Goal: Task Accomplishment & Management: Use online tool/utility

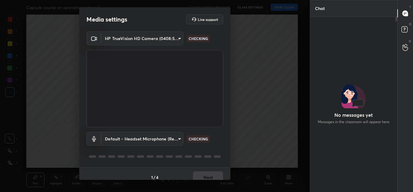
scroll to position [108, 85]
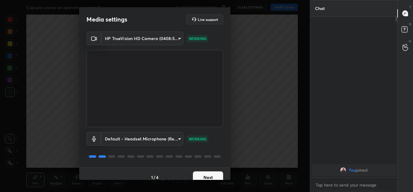
click at [206, 174] on button "Next" at bounding box center [208, 177] width 30 height 12
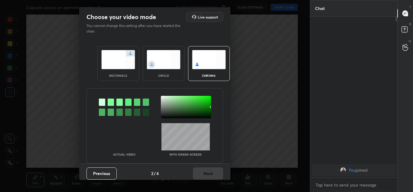
click at [110, 68] on img at bounding box center [118, 59] width 34 height 19
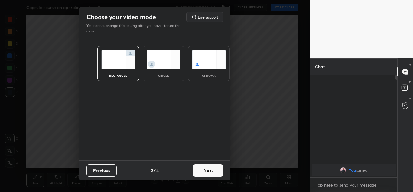
scroll to position [50, 85]
click at [216, 172] on button "Next" at bounding box center [208, 170] width 30 height 12
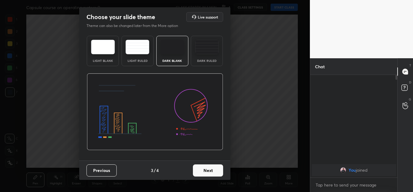
click at [212, 170] on button "Next" at bounding box center [208, 170] width 30 height 12
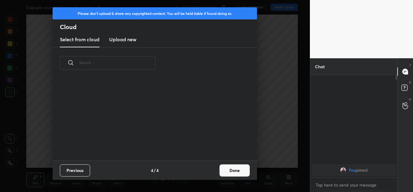
scroll to position [82, 194]
click at [129, 39] on h3 "Upload new" at bounding box center [122, 39] width 27 height 7
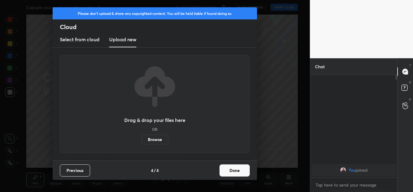
click at [159, 137] on label "Browse" at bounding box center [155, 139] width 27 height 10
click at [142, 137] on input "Browse" at bounding box center [142, 139] width 0 height 10
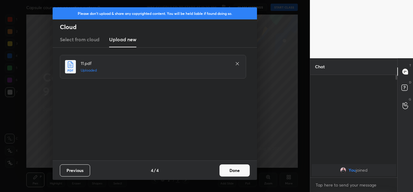
click at [237, 170] on button "Done" at bounding box center [235, 170] width 30 height 12
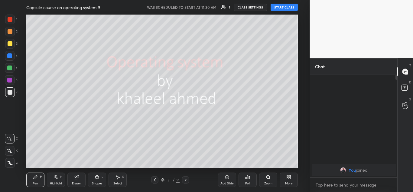
click at [291, 177] on icon at bounding box center [290, 178] width 2 height 2
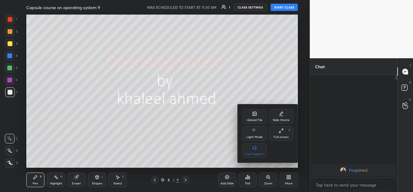
click at [251, 116] on div "Upload File" at bounding box center [255, 116] width 24 height 15
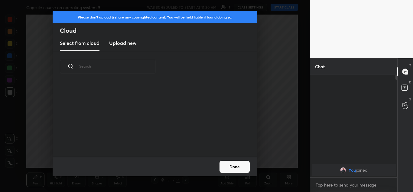
scroll to position [74, 194]
click at [129, 41] on h3 "Upload new" at bounding box center [122, 42] width 27 height 7
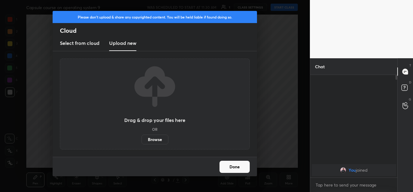
click at [158, 137] on label "Browse" at bounding box center [155, 139] width 27 height 10
click at [142, 137] on input "Browse" at bounding box center [142, 139] width 0 height 10
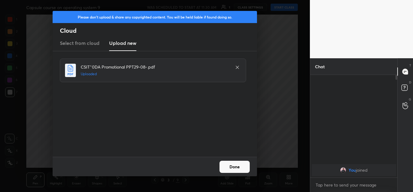
click at [235, 165] on button "Done" at bounding box center [235, 166] width 30 height 12
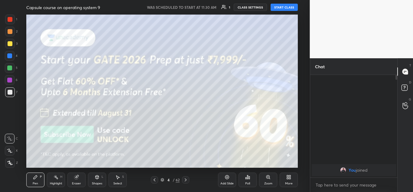
click at [288, 6] on button "START CLASS" at bounding box center [284, 7] width 27 height 7
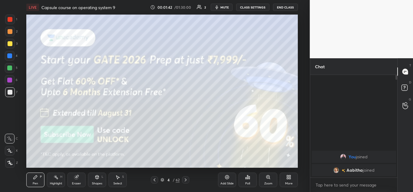
click at [9, 161] on icon at bounding box center [9, 162] width 5 height 4
click at [12, 23] on div at bounding box center [10, 20] width 10 height 10
click at [185, 178] on icon at bounding box center [185, 179] width 5 height 5
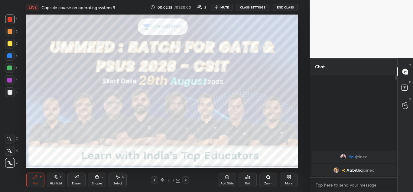
click at [185, 178] on icon at bounding box center [186, 179] width 2 height 3
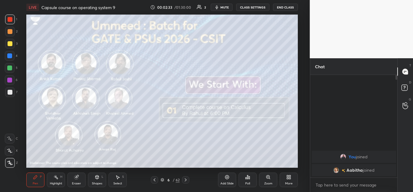
click at [186, 180] on icon at bounding box center [186, 179] width 2 height 3
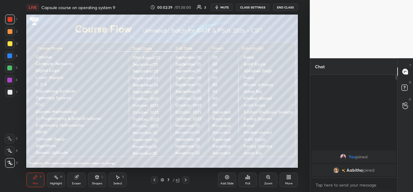
click at [186, 179] on icon at bounding box center [186, 179] width 2 height 3
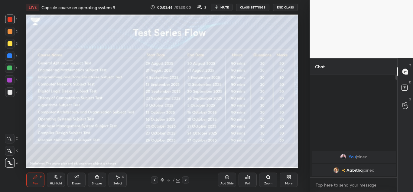
click at [185, 179] on icon at bounding box center [185, 179] width 5 height 5
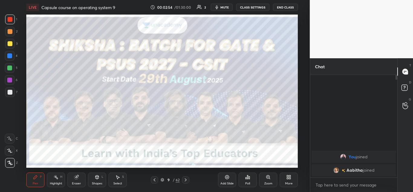
click at [186, 179] on icon at bounding box center [185, 179] width 5 height 5
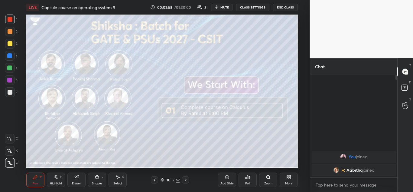
click at [185, 179] on icon at bounding box center [185, 179] width 5 height 5
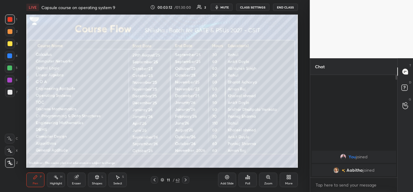
click at [163, 179] on icon at bounding box center [162, 179] width 3 height 2
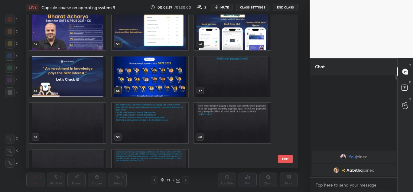
scroll to position [797, 0]
click at [238, 75] on img "grid" at bounding box center [233, 76] width 77 height 40
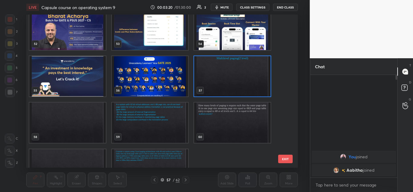
click at [240, 83] on img "grid" at bounding box center [233, 76] width 77 height 40
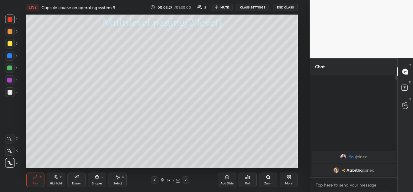
click at [185, 180] on icon at bounding box center [185, 179] width 5 height 5
click at [155, 179] on icon at bounding box center [154, 179] width 5 height 5
click at [187, 179] on icon at bounding box center [185, 179] width 5 height 5
click at [96, 177] on icon at bounding box center [97, 177] width 3 height 4
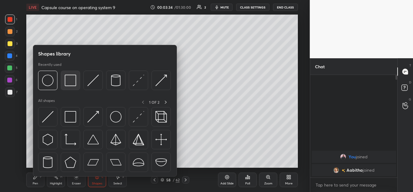
click at [68, 79] on img at bounding box center [71, 80] width 12 height 12
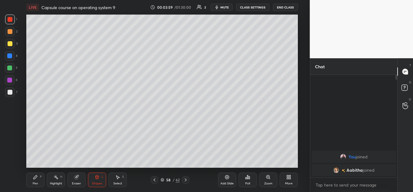
click at [94, 178] on div "Shapes L" at bounding box center [97, 179] width 18 height 15
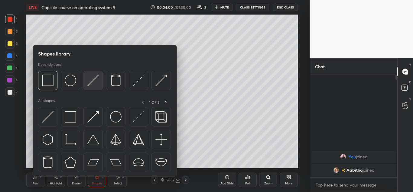
click at [93, 80] on img at bounding box center [93, 80] width 12 height 12
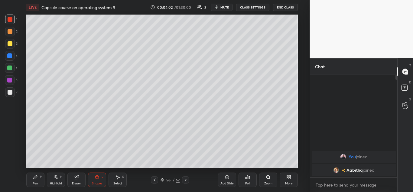
click at [9, 43] on div at bounding box center [10, 43] width 5 height 5
click at [38, 176] on icon at bounding box center [35, 176] width 5 height 5
click at [219, 168] on div "Add Slide Poll Zoom More" at bounding box center [258, 180] width 80 height 34
click at [10, 81] on div at bounding box center [9, 79] width 5 height 5
click at [99, 177] on icon at bounding box center [97, 177] width 3 height 4
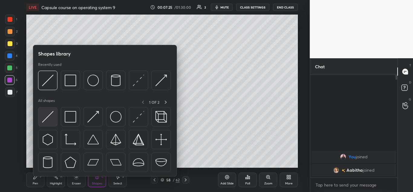
click at [48, 114] on img at bounding box center [48, 117] width 12 height 12
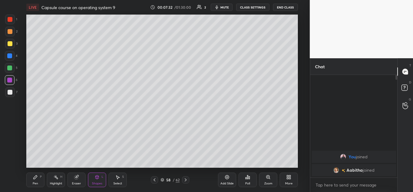
click at [35, 179] on icon at bounding box center [35, 176] width 5 height 5
click at [150, 168] on div "Pen P Highlight H Eraser Shapes L Select S 58 / 62 Add Slide Poll Zoom More" at bounding box center [162, 179] width 272 height 24
click at [10, 43] on div at bounding box center [10, 43] width 5 height 5
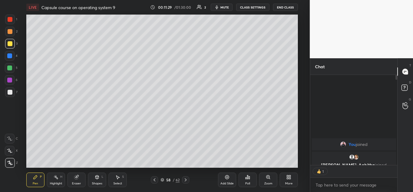
scroll to position [100, 85]
click at [186, 179] on icon at bounding box center [186, 179] width 2 height 3
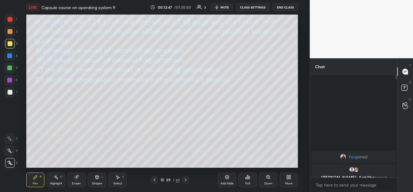
click at [156, 179] on icon at bounding box center [154, 179] width 5 height 5
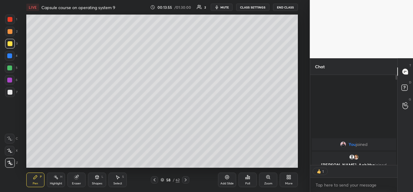
click at [186, 180] on icon at bounding box center [185, 179] width 5 height 5
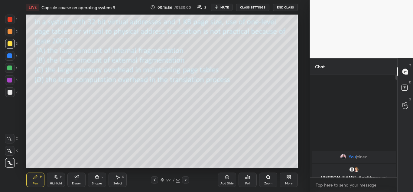
click at [186, 180] on icon at bounding box center [186, 179] width 2 height 3
click at [77, 179] on icon at bounding box center [76, 177] width 4 height 4
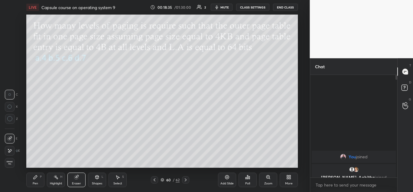
click at [35, 179] on icon at bounding box center [35, 176] width 5 height 5
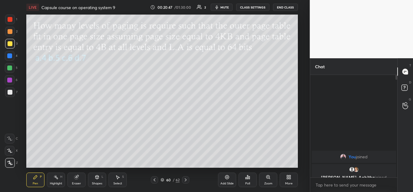
click at [154, 180] on icon at bounding box center [154, 179] width 5 height 5
click at [155, 177] on icon at bounding box center [154, 179] width 5 height 5
click at [186, 181] on icon at bounding box center [185, 179] width 5 height 5
click at [184, 179] on icon at bounding box center [185, 179] width 5 height 5
click at [10, 79] on div at bounding box center [9, 79] width 5 height 5
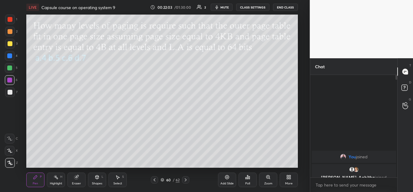
click at [12, 71] on div at bounding box center [10, 68] width 10 height 10
click at [186, 181] on icon at bounding box center [185, 179] width 5 height 5
click at [185, 179] on icon at bounding box center [185, 179] width 5 height 5
click at [75, 176] on icon at bounding box center [76, 177] width 4 height 4
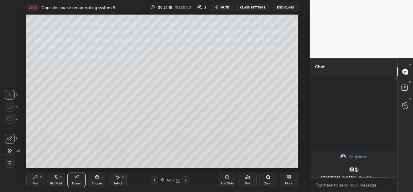
click at [34, 178] on icon at bounding box center [36, 177] width 4 height 4
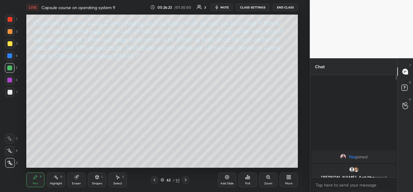
click at [187, 177] on icon at bounding box center [185, 179] width 5 height 5
click at [229, 176] on icon at bounding box center [227, 176] width 5 height 5
click at [155, 179] on icon at bounding box center [155, 179] width 2 height 3
click at [186, 178] on icon at bounding box center [186, 179] width 5 height 5
click at [156, 178] on icon at bounding box center [154, 179] width 5 height 5
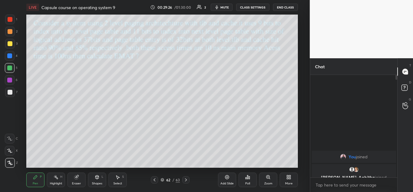
click at [9, 19] on div at bounding box center [10, 19] width 5 height 5
click at [76, 175] on icon at bounding box center [76, 177] width 4 height 4
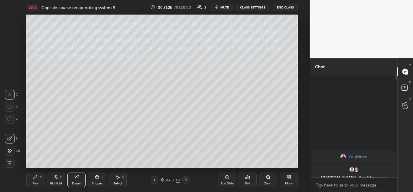
click at [33, 178] on div "Pen P" at bounding box center [35, 179] width 18 height 15
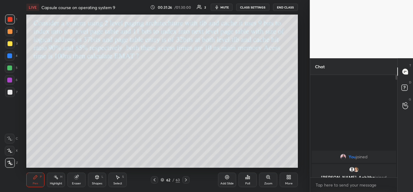
click at [8, 41] on div at bounding box center [10, 43] width 5 height 5
click at [251, 163] on div "Poll" at bounding box center [248, 180] width 18 height 34
click at [288, 176] on icon at bounding box center [288, 176] width 2 height 2
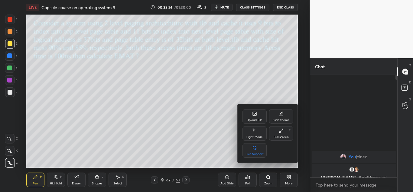
click at [258, 117] on div "Upload File" at bounding box center [255, 116] width 24 height 15
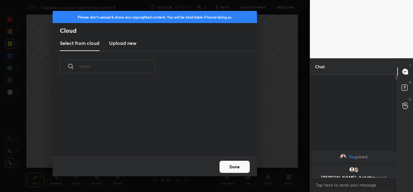
scroll to position [74, 194]
click at [127, 42] on h3 "Upload new" at bounding box center [122, 42] width 27 height 7
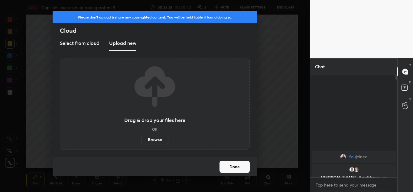
click at [155, 139] on label "Browse" at bounding box center [155, 139] width 27 height 10
click at [142, 139] on input "Browse" at bounding box center [142, 139] width 0 height 10
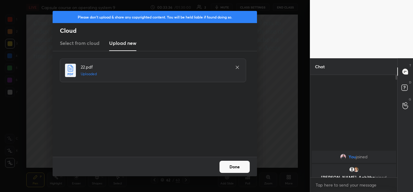
click at [237, 166] on button "Done" at bounding box center [235, 166] width 30 height 12
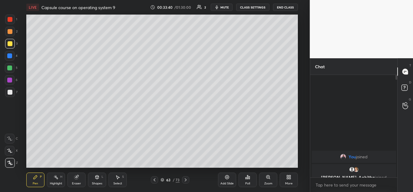
click at [186, 178] on icon at bounding box center [185, 179] width 5 height 5
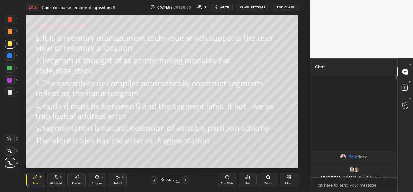
click at [78, 176] on icon at bounding box center [77, 176] width 3 height 3
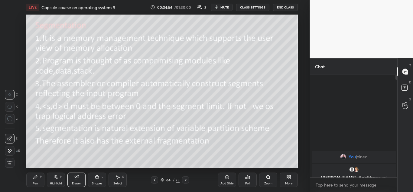
click at [9, 120] on icon at bounding box center [9, 118] width 5 height 5
click at [35, 178] on icon at bounding box center [36, 177] width 4 height 4
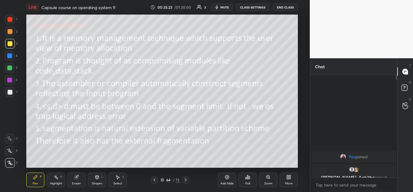
click at [187, 179] on icon at bounding box center [185, 179] width 5 height 5
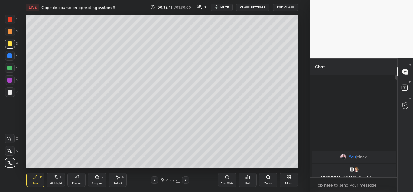
click at [76, 176] on icon at bounding box center [76, 177] width 4 height 4
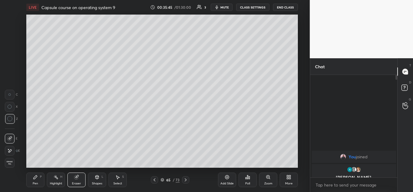
click at [38, 176] on icon at bounding box center [35, 176] width 5 height 5
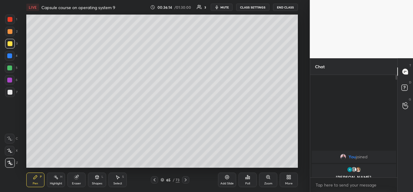
click at [11, 55] on div at bounding box center [9, 55] width 5 height 5
click at [156, 180] on icon at bounding box center [154, 179] width 5 height 5
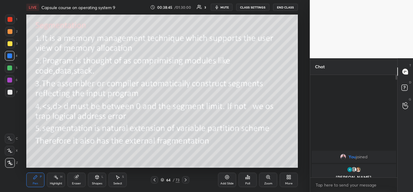
click at [186, 179] on icon at bounding box center [185, 179] width 5 height 5
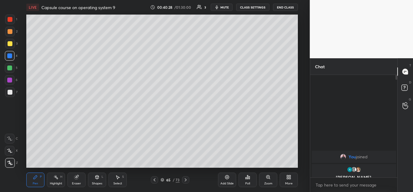
click at [186, 178] on icon at bounding box center [185, 179] width 5 height 5
click at [96, 181] on div "Shapes L" at bounding box center [97, 179] width 18 height 15
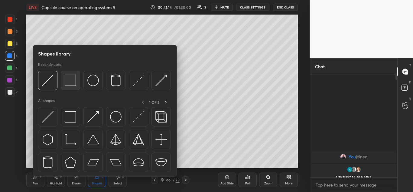
click at [73, 82] on img at bounding box center [71, 80] width 12 height 12
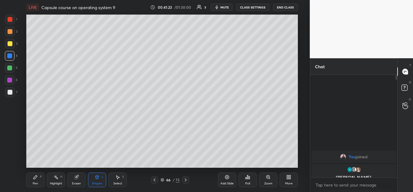
click at [9, 43] on div at bounding box center [10, 43] width 5 height 5
click at [35, 176] on icon at bounding box center [36, 177] width 4 height 4
click at [98, 177] on icon at bounding box center [97, 177] width 3 height 4
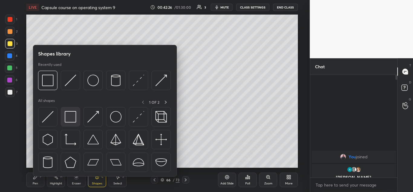
click at [71, 118] on img at bounding box center [71, 117] width 12 height 12
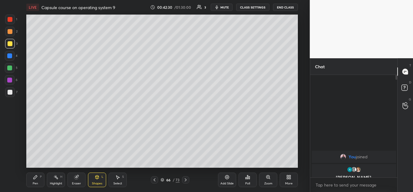
click at [37, 177] on icon at bounding box center [35, 176] width 5 height 5
click at [11, 69] on div at bounding box center [9, 67] width 5 height 5
click at [76, 175] on icon at bounding box center [76, 177] width 4 height 4
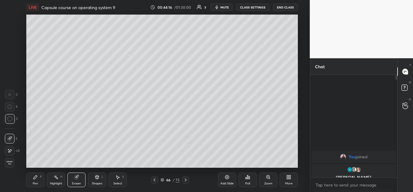
click at [38, 177] on div "Pen P" at bounding box center [35, 179] width 18 height 15
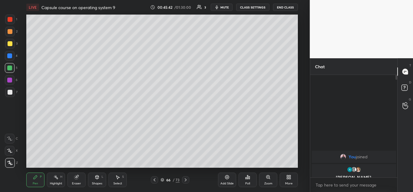
click at [10, 45] on div at bounding box center [10, 43] width 5 height 5
click at [152, 179] on div at bounding box center [154, 179] width 7 height 7
click at [185, 179] on icon at bounding box center [185, 179] width 5 height 5
click at [185, 180] on icon at bounding box center [185, 179] width 5 height 5
click at [188, 179] on icon at bounding box center [185, 179] width 5 height 5
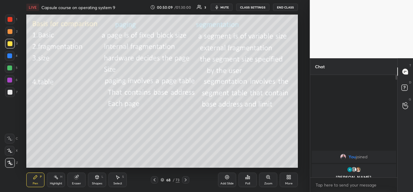
click at [153, 177] on icon at bounding box center [154, 179] width 5 height 5
click at [227, 177] on icon at bounding box center [227, 176] width 5 height 5
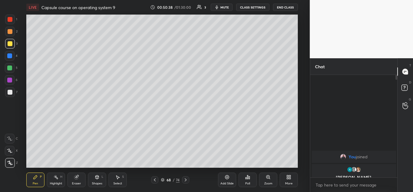
click at [95, 177] on icon at bounding box center [97, 176] width 5 height 5
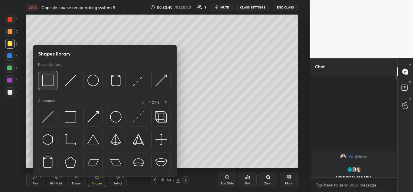
click at [50, 80] on img at bounding box center [48, 80] width 12 height 12
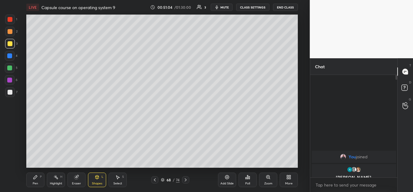
click at [96, 177] on icon at bounding box center [97, 177] width 3 height 4
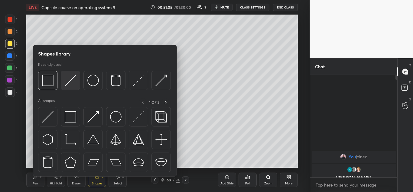
click at [72, 80] on img at bounding box center [71, 80] width 12 height 12
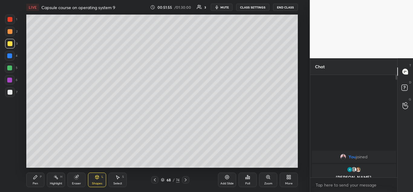
click at [34, 179] on div "Pen P" at bounding box center [35, 179] width 18 height 15
click at [10, 66] on div at bounding box center [9, 67] width 5 height 5
click at [129, 168] on div "Pen P Highlight H Eraser Shapes L Select S 68 / 74 Add Slide Poll Zoom More" at bounding box center [162, 179] width 272 height 24
click at [8, 19] on div at bounding box center [10, 19] width 5 height 5
click at [303, 56] on div "Setting up your live class Poll for secs No correct answer Start poll" at bounding box center [162, 91] width 286 height 153
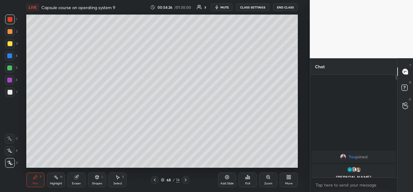
click at [301, 49] on div "Setting up your live class Poll for secs No correct answer Start poll" at bounding box center [162, 91] width 286 height 153
click at [298, 51] on div "Setting up your live class Poll for secs No correct answer Start poll" at bounding box center [162, 91] width 286 height 153
click at [186, 179] on icon at bounding box center [186, 179] width 2 height 3
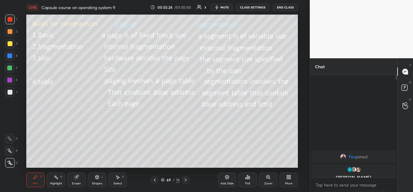
click at [156, 178] on icon at bounding box center [155, 179] width 5 height 5
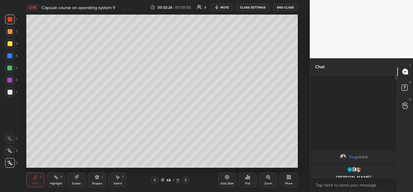
click at [155, 179] on icon at bounding box center [155, 179] width 5 height 5
click at [187, 178] on icon at bounding box center [185, 179] width 5 height 5
click at [12, 91] on div at bounding box center [10, 92] width 5 height 5
click at [52, 167] on div "Pen P Highlight H Eraser Shapes L Select S 68 / 74 Add Slide Poll Zoom More" at bounding box center [162, 179] width 272 height 24
click at [60, 168] on div "Pen P Highlight H Eraser Shapes L Select S 68 / 74 Add Slide Poll Zoom More" at bounding box center [162, 179] width 272 height 24
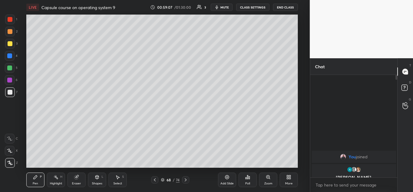
click at [77, 175] on icon at bounding box center [76, 176] width 5 height 5
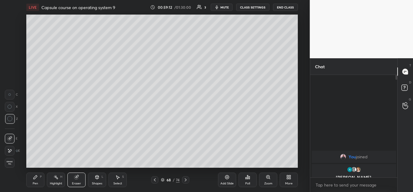
click at [35, 178] on icon at bounding box center [36, 177] width 4 height 4
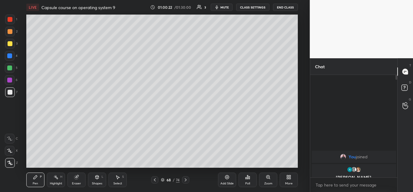
click at [189, 180] on div at bounding box center [185, 179] width 7 height 7
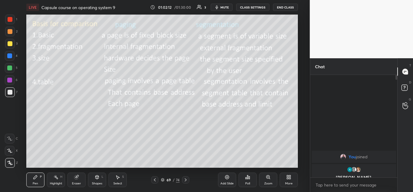
click at [156, 178] on icon at bounding box center [155, 179] width 5 height 5
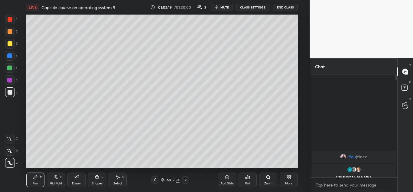
click at [186, 179] on icon at bounding box center [185, 179] width 5 height 5
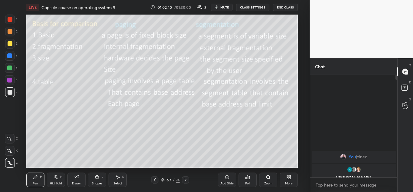
click at [184, 180] on icon at bounding box center [185, 179] width 5 height 5
click at [187, 179] on icon at bounding box center [185, 179] width 5 height 5
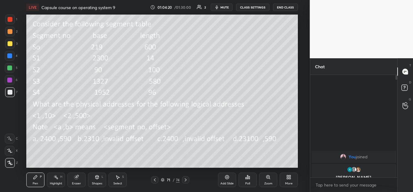
click at [157, 178] on icon at bounding box center [155, 179] width 5 height 5
click at [155, 179] on icon at bounding box center [155, 179] width 2 height 3
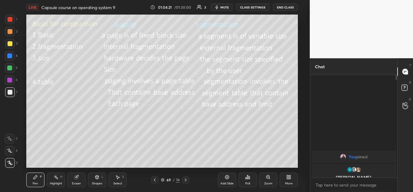
click at [155, 178] on icon at bounding box center [155, 179] width 5 height 5
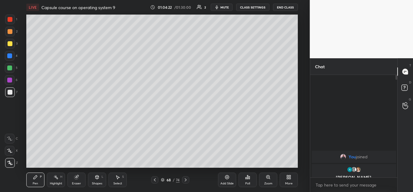
click at [156, 179] on icon at bounding box center [155, 179] width 5 height 5
click at [157, 178] on div at bounding box center [154, 179] width 7 height 7
click at [186, 180] on icon at bounding box center [185, 179] width 5 height 5
click at [186, 181] on icon at bounding box center [185, 179] width 5 height 5
click at [186, 179] on icon at bounding box center [186, 179] width 2 height 3
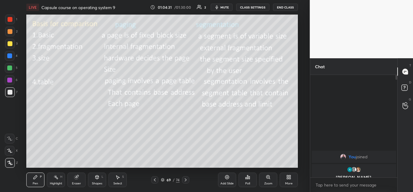
click at [185, 180] on icon at bounding box center [185, 179] width 5 height 5
click at [186, 179] on icon at bounding box center [185, 179] width 5 height 5
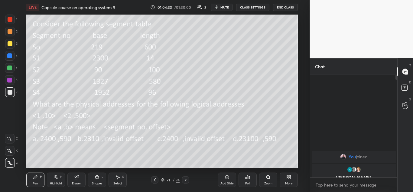
click at [186, 180] on icon at bounding box center [185, 179] width 5 height 5
click at [186, 182] on div at bounding box center [185, 179] width 7 height 7
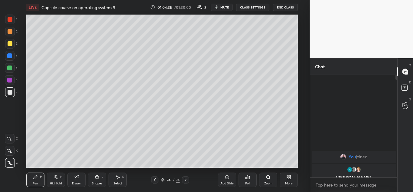
click at [186, 180] on icon at bounding box center [186, 179] width 2 height 3
click at [289, 177] on icon at bounding box center [289, 176] width 5 height 5
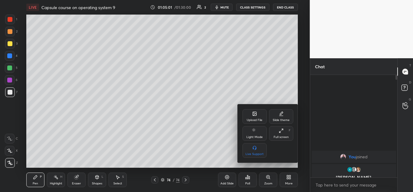
click at [256, 116] on div "Upload File" at bounding box center [255, 116] width 24 height 15
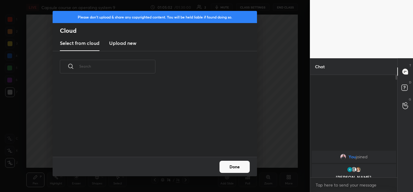
click at [127, 45] on h3 "Upload new" at bounding box center [122, 42] width 27 height 7
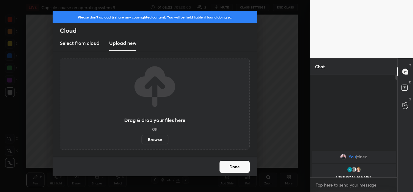
click at [154, 140] on label "Browse" at bounding box center [155, 139] width 27 height 10
click at [142, 140] on input "Browse" at bounding box center [142, 139] width 0 height 10
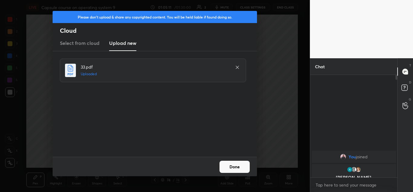
click at [232, 166] on button "Done" at bounding box center [235, 166] width 30 height 12
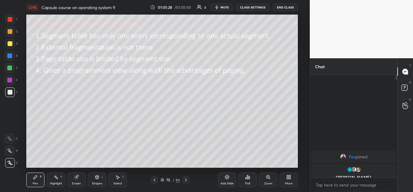
click at [155, 178] on icon at bounding box center [154, 179] width 5 height 5
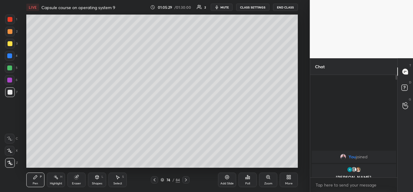
click at [154, 179] on icon at bounding box center [154, 179] width 5 height 5
click at [155, 178] on icon at bounding box center [154, 179] width 5 height 5
click at [154, 178] on icon at bounding box center [154, 179] width 5 height 5
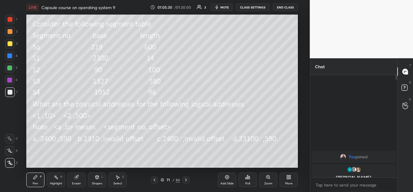
click at [153, 179] on icon at bounding box center [154, 179] width 5 height 5
click at [154, 179] on icon at bounding box center [154, 179] width 5 height 5
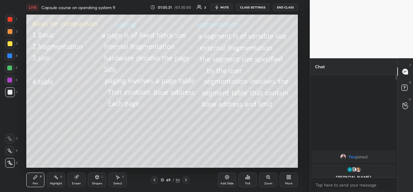
click at [154, 179] on icon at bounding box center [155, 179] width 2 height 3
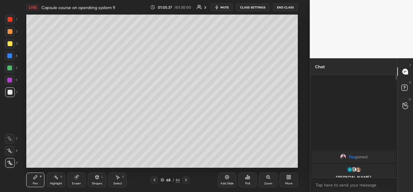
click at [186, 179] on icon at bounding box center [186, 179] width 2 height 3
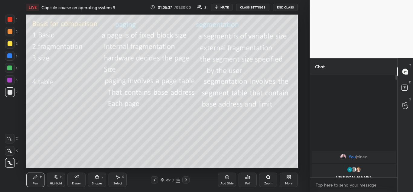
click at [186, 179] on icon at bounding box center [186, 179] width 2 height 3
click at [188, 179] on icon at bounding box center [186, 179] width 5 height 5
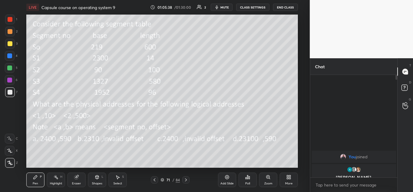
click at [187, 179] on icon at bounding box center [186, 179] width 5 height 5
click at [186, 179] on icon at bounding box center [186, 179] width 5 height 5
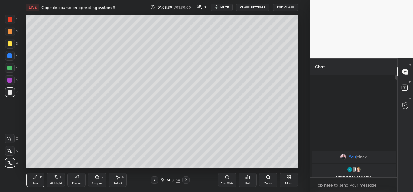
click at [185, 179] on icon at bounding box center [186, 179] width 5 height 5
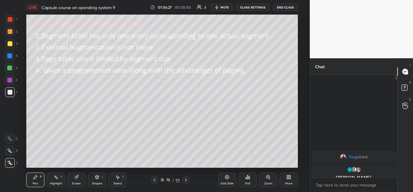
click at [187, 179] on icon at bounding box center [186, 179] width 5 height 5
click at [187, 178] on icon at bounding box center [186, 179] width 5 height 5
click at [154, 179] on icon at bounding box center [155, 179] width 2 height 3
click at [154, 181] on icon at bounding box center [154, 179] width 5 height 5
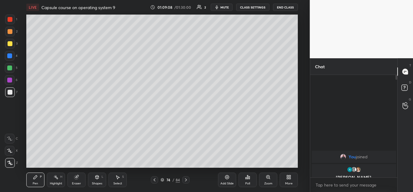
click at [154, 180] on icon at bounding box center [154, 179] width 5 height 5
click at [153, 182] on div at bounding box center [154, 179] width 7 height 7
click at [154, 182] on icon at bounding box center [154, 179] width 5 height 5
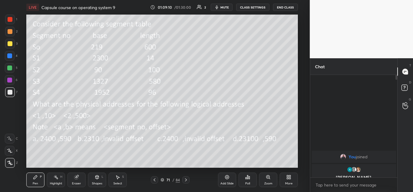
click at [154, 181] on icon at bounding box center [154, 179] width 5 height 5
click at [153, 182] on icon at bounding box center [154, 179] width 5 height 5
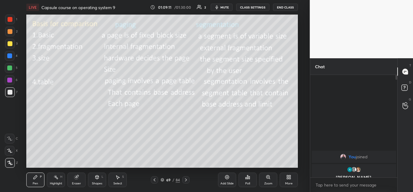
click at [153, 180] on icon at bounding box center [154, 179] width 5 height 5
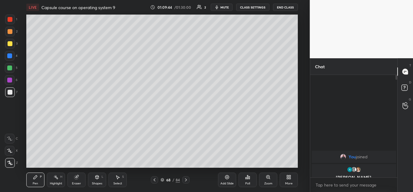
click at [187, 179] on icon at bounding box center [186, 179] width 5 height 5
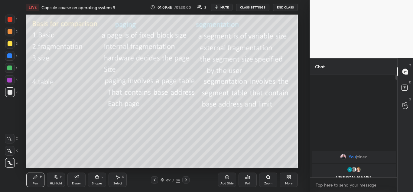
click at [186, 179] on icon at bounding box center [186, 179] width 2 height 3
click at [188, 180] on icon at bounding box center [186, 179] width 5 height 5
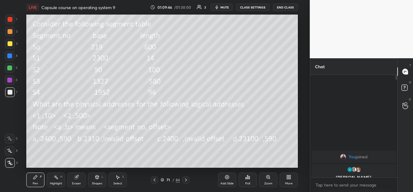
click at [187, 179] on icon at bounding box center [186, 179] width 5 height 5
click at [188, 179] on icon at bounding box center [186, 179] width 5 height 5
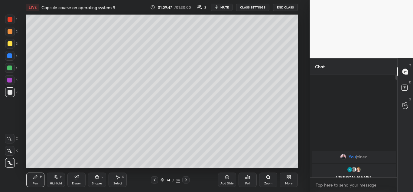
click at [187, 179] on icon at bounding box center [186, 179] width 5 height 5
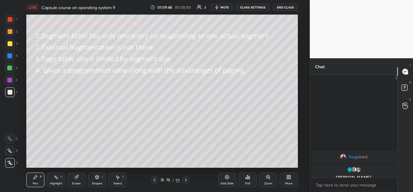
click at [188, 181] on icon at bounding box center [186, 179] width 5 height 5
click at [188, 180] on icon at bounding box center [186, 179] width 5 height 5
click at [80, 176] on div "Eraser" at bounding box center [76, 179] width 18 height 15
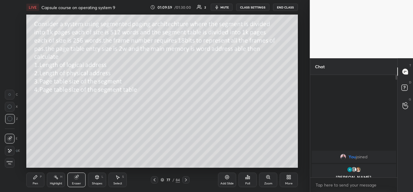
click at [38, 177] on icon at bounding box center [35, 176] width 5 height 5
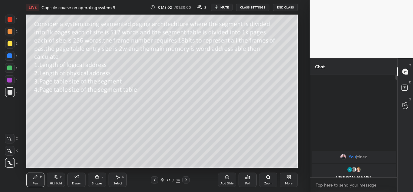
click at [153, 180] on icon at bounding box center [154, 179] width 5 height 5
click at [153, 179] on icon at bounding box center [154, 179] width 5 height 5
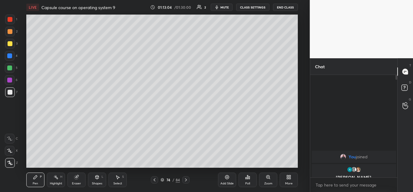
click at [152, 180] on icon at bounding box center [154, 179] width 5 height 5
click at [152, 181] on icon at bounding box center [154, 179] width 5 height 5
click at [153, 181] on icon at bounding box center [154, 179] width 5 height 5
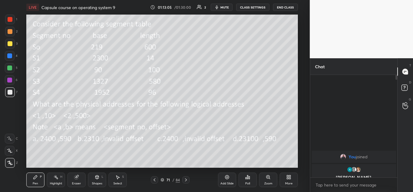
click at [154, 181] on icon at bounding box center [154, 179] width 5 height 5
click at [154, 182] on div at bounding box center [154, 179] width 7 height 7
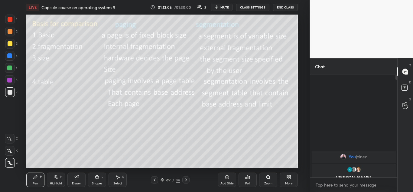
click at [154, 182] on div at bounding box center [154, 179] width 7 height 7
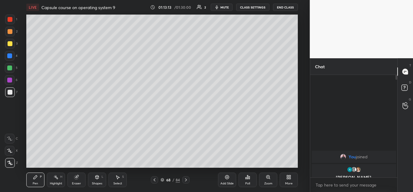
click at [188, 178] on icon at bounding box center [186, 179] width 5 height 5
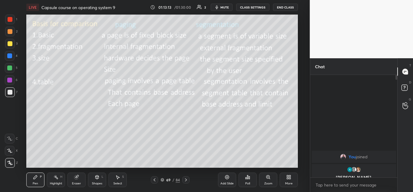
click at [188, 179] on icon at bounding box center [186, 179] width 5 height 5
click at [187, 179] on icon at bounding box center [186, 179] width 5 height 5
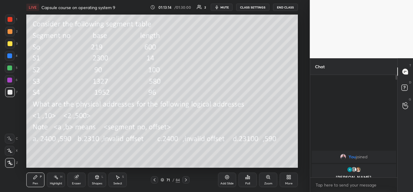
click at [187, 179] on icon at bounding box center [186, 179] width 5 height 5
click at [187, 180] on icon at bounding box center [186, 179] width 5 height 5
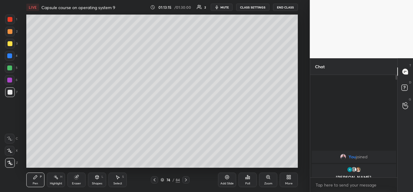
click at [187, 182] on icon at bounding box center [186, 179] width 5 height 5
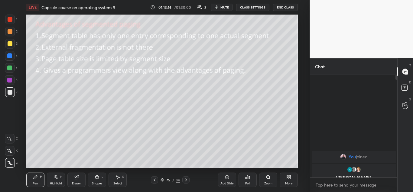
click at [187, 182] on icon at bounding box center [186, 179] width 5 height 5
click at [186, 179] on icon at bounding box center [186, 179] width 2 height 3
click at [155, 179] on icon at bounding box center [154, 179] width 5 height 5
click at [155, 179] on icon at bounding box center [155, 179] width 2 height 3
click at [155, 179] on icon at bounding box center [154, 179] width 5 height 5
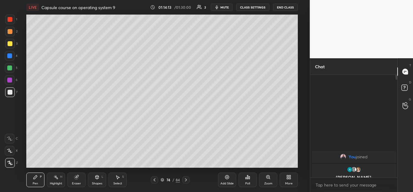
click at [155, 179] on icon at bounding box center [154, 179] width 5 height 5
click at [155, 180] on icon at bounding box center [154, 179] width 5 height 5
click at [155, 179] on icon at bounding box center [154, 179] width 5 height 5
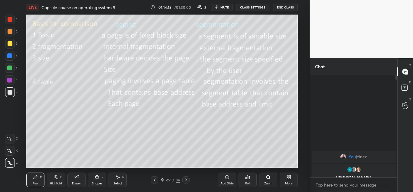
click at [154, 179] on icon at bounding box center [154, 179] width 5 height 5
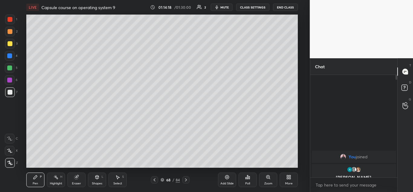
click at [185, 180] on icon at bounding box center [186, 179] width 5 height 5
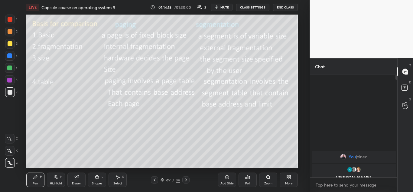
click at [186, 179] on icon at bounding box center [186, 179] width 5 height 5
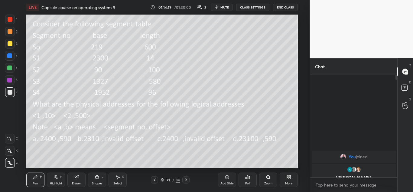
click at [187, 180] on icon at bounding box center [186, 179] width 5 height 5
click at [186, 180] on icon at bounding box center [186, 179] width 5 height 5
click at [186, 182] on icon at bounding box center [186, 179] width 5 height 5
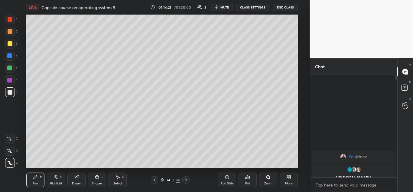
click at [185, 179] on icon at bounding box center [186, 179] width 5 height 5
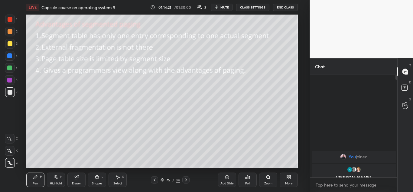
click at [185, 180] on icon at bounding box center [186, 179] width 5 height 5
click at [184, 181] on icon at bounding box center [186, 179] width 5 height 5
click at [155, 180] on icon at bounding box center [154, 179] width 5 height 5
click at [184, 178] on icon at bounding box center [186, 179] width 5 height 5
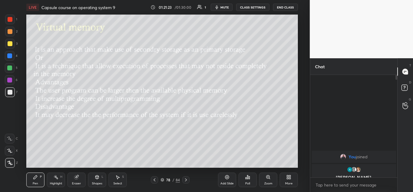
click at [185, 180] on icon at bounding box center [186, 179] width 5 height 5
click at [187, 179] on icon at bounding box center [186, 179] width 5 height 5
click at [186, 178] on icon at bounding box center [186, 179] width 5 height 5
click at [162, 179] on icon at bounding box center [163, 180] width 4 height 4
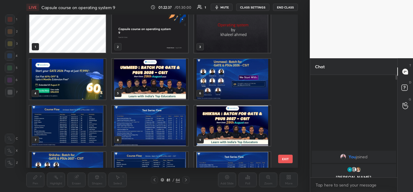
scroll to position [0, 0]
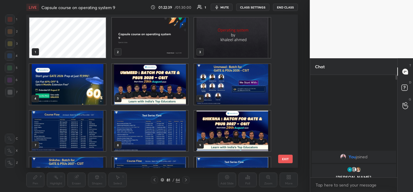
click at [70, 84] on img "grid" at bounding box center [67, 84] width 77 height 40
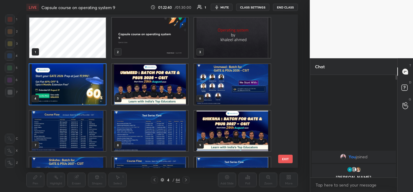
click at [77, 86] on img "grid" at bounding box center [67, 84] width 77 height 40
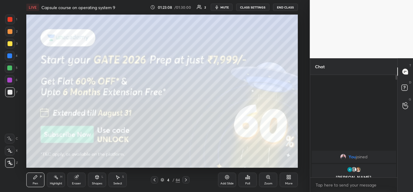
click at [187, 181] on icon at bounding box center [186, 179] width 5 height 5
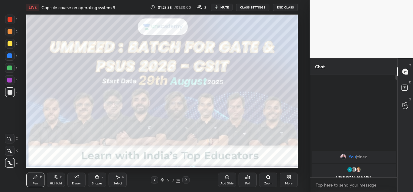
click at [186, 179] on icon at bounding box center [186, 179] width 5 height 5
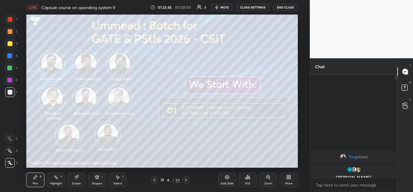
click at [186, 179] on icon at bounding box center [186, 179] width 5 height 5
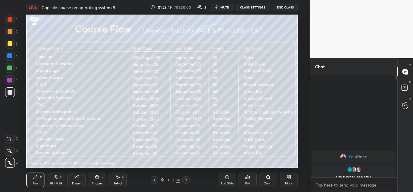
click at [187, 178] on icon at bounding box center [186, 179] width 5 height 5
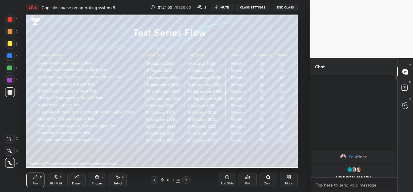
click at [184, 179] on icon at bounding box center [186, 179] width 5 height 5
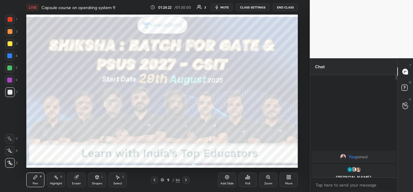
click at [186, 179] on icon at bounding box center [186, 179] width 5 height 5
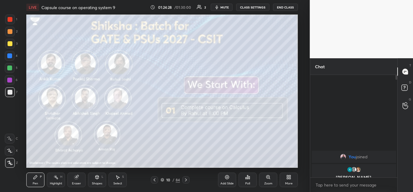
click at [186, 179] on icon at bounding box center [186, 179] width 5 height 5
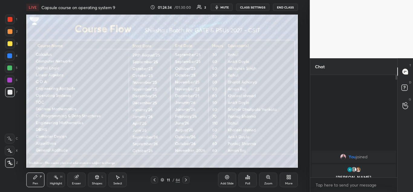
click at [186, 182] on icon at bounding box center [186, 179] width 5 height 5
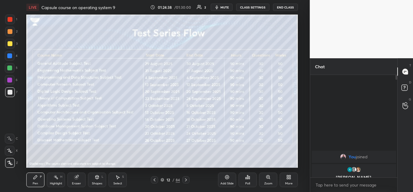
click at [188, 180] on icon at bounding box center [186, 179] width 5 height 5
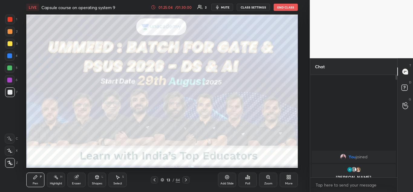
click at [187, 180] on icon at bounding box center [186, 179] width 5 height 5
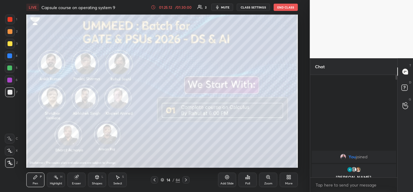
click at [187, 180] on icon at bounding box center [186, 179] width 5 height 5
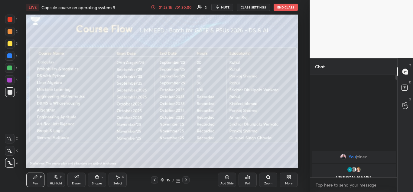
click at [188, 179] on icon at bounding box center [186, 179] width 5 height 5
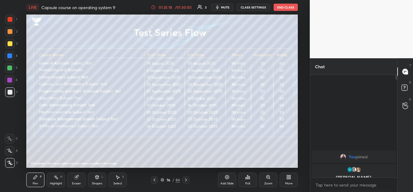
click at [187, 179] on icon at bounding box center [186, 179] width 5 height 5
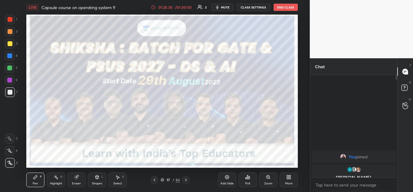
click at [187, 179] on icon at bounding box center [186, 179] width 5 height 5
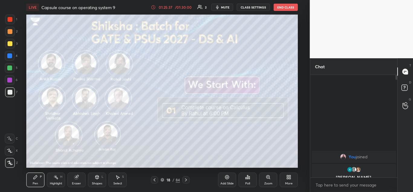
click at [187, 181] on icon at bounding box center [186, 179] width 5 height 5
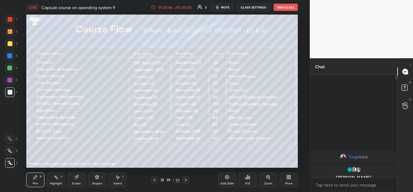
click at [188, 178] on icon at bounding box center [186, 179] width 5 height 5
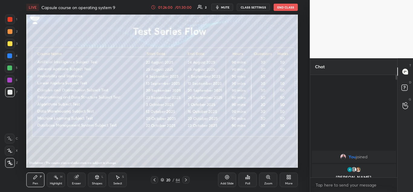
click at [188, 180] on icon at bounding box center [186, 179] width 5 height 5
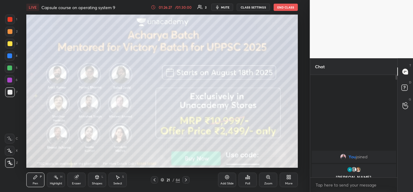
click at [186, 181] on icon at bounding box center [186, 179] width 5 height 5
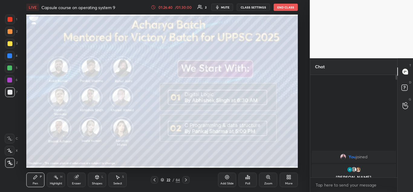
click at [186, 180] on icon at bounding box center [186, 179] width 5 height 5
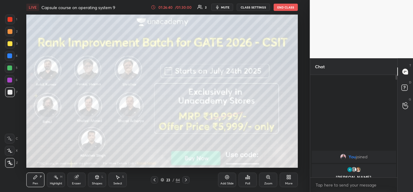
click at [153, 179] on icon at bounding box center [154, 179] width 5 height 5
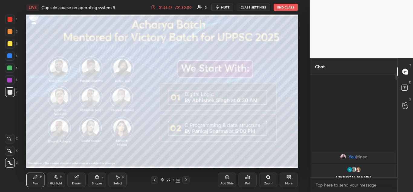
click at [188, 180] on icon at bounding box center [186, 179] width 5 height 5
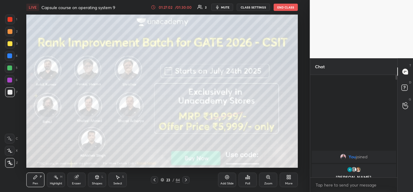
click at [186, 179] on icon at bounding box center [186, 179] width 5 height 5
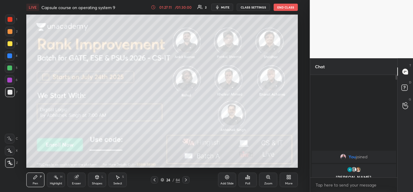
click at [186, 179] on icon at bounding box center [186, 179] width 2 height 3
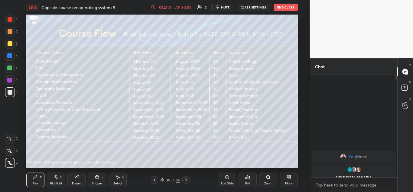
click at [187, 181] on icon at bounding box center [186, 179] width 5 height 5
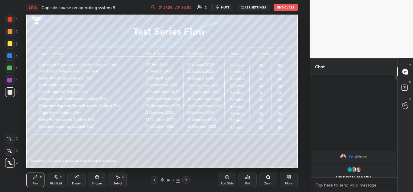
click at [186, 180] on icon at bounding box center [186, 179] width 5 height 5
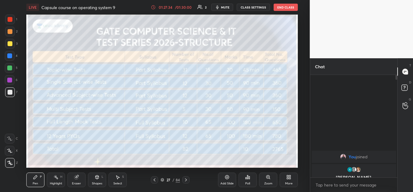
click at [187, 180] on icon at bounding box center [186, 179] width 5 height 5
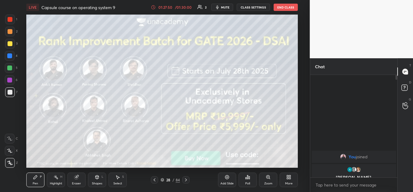
click at [186, 182] on div at bounding box center [186, 179] width 7 height 7
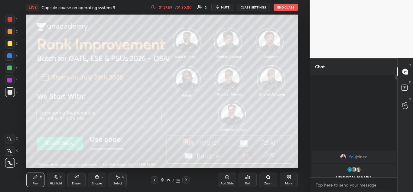
click at [186, 179] on icon at bounding box center [186, 179] width 5 height 5
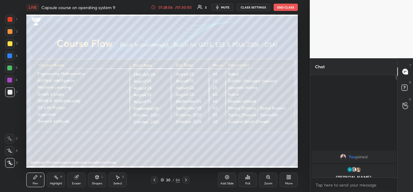
click at [187, 181] on icon at bounding box center [186, 179] width 5 height 5
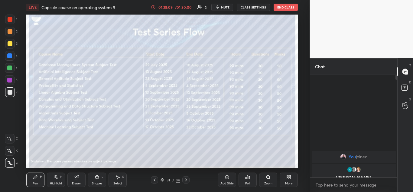
click at [188, 179] on icon at bounding box center [186, 179] width 5 height 5
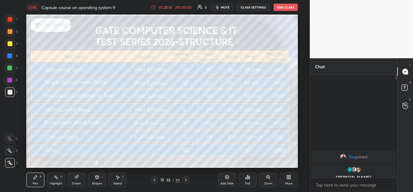
click at [186, 179] on icon at bounding box center [186, 179] width 5 height 5
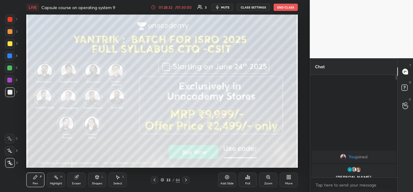
click at [184, 181] on icon at bounding box center [186, 179] width 5 height 5
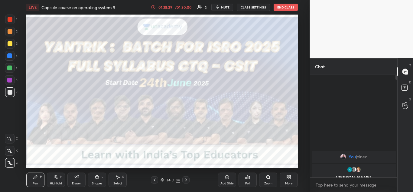
click at [185, 181] on icon at bounding box center [186, 179] width 5 height 5
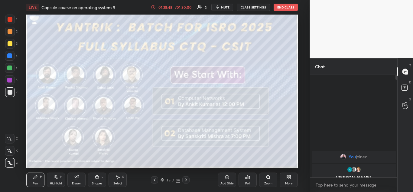
click at [186, 179] on icon at bounding box center [186, 179] width 5 height 5
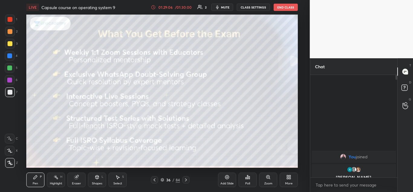
click at [188, 181] on icon at bounding box center [186, 179] width 5 height 5
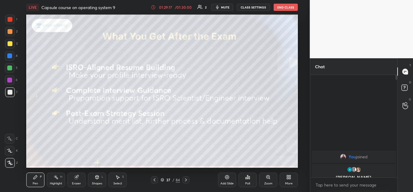
click at [186, 182] on icon at bounding box center [186, 179] width 5 height 5
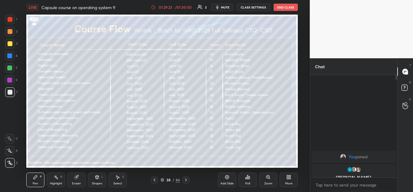
click at [188, 181] on icon at bounding box center [186, 179] width 5 height 5
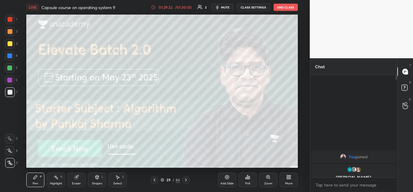
click at [187, 177] on icon at bounding box center [186, 179] width 5 height 5
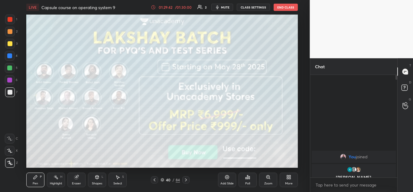
click at [186, 179] on icon at bounding box center [186, 179] width 2 height 3
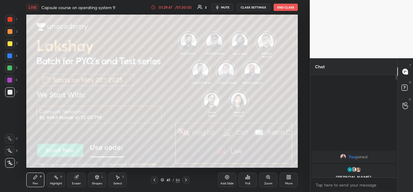
click at [187, 180] on icon at bounding box center [186, 179] width 5 height 5
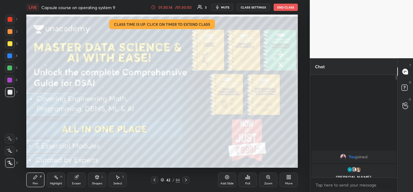
click at [185, 179] on icon at bounding box center [186, 179] width 5 height 5
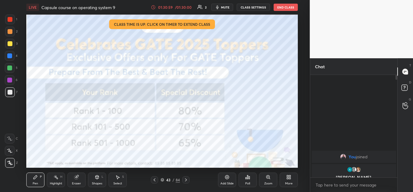
click at [287, 8] on button "End Class" at bounding box center [286, 7] width 24 height 7
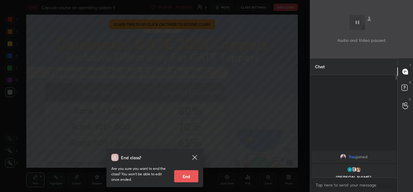
click at [189, 177] on button "End" at bounding box center [186, 176] width 24 height 12
type textarea "x"
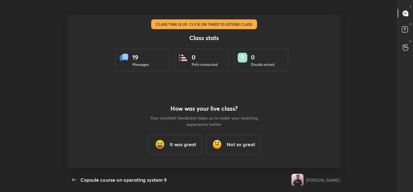
click at [153, 63] on div "19 Messages" at bounding box center [142, 60] width 54 height 22
click at [188, 142] on h3 "It was great" at bounding box center [183, 143] width 27 height 7
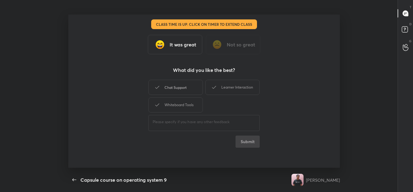
click at [192, 84] on div "Chat Support" at bounding box center [176, 87] width 54 height 15
click at [224, 84] on div "Learner Interaction" at bounding box center [233, 87] width 54 height 15
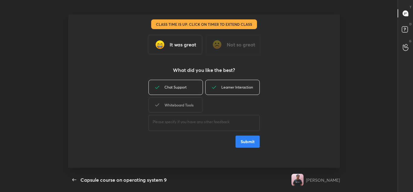
click at [186, 103] on div "Whiteboard Tools" at bounding box center [176, 104] width 54 height 15
click at [246, 144] on button "Submit" at bounding box center [248, 141] width 24 height 12
